Goal: Task Accomplishment & Management: Manage account settings

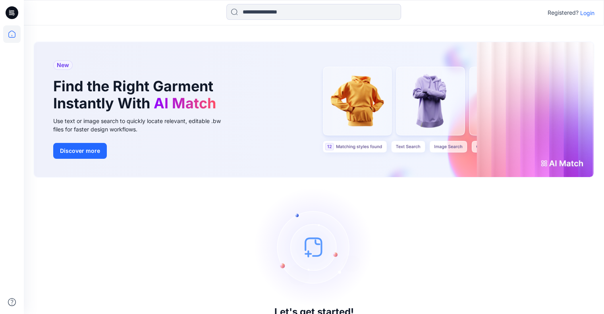
click at [586, 14] on p "Login" at bounding box center [587, 13] width 14 height 8
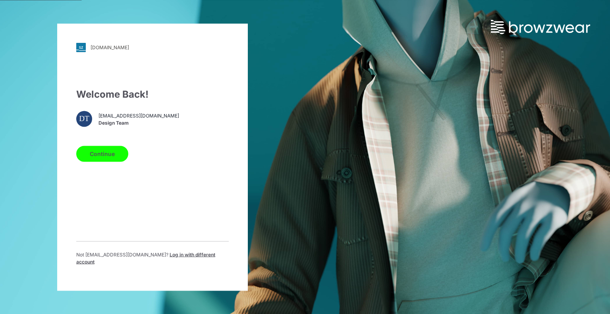
click at [93, 159] on button "Continue" at bounding box center [102, 154] width 52 height 16
